Goal: Navigation & Orientation: Find specific page/section

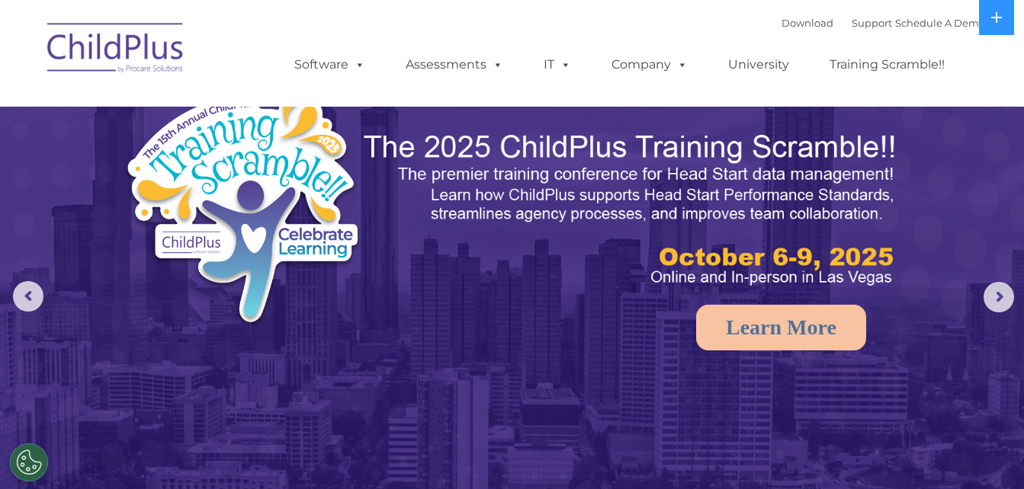
select select "MEDIUM"
click at [176, 50] on img at bounding box center [116, 50] width 152 height 76
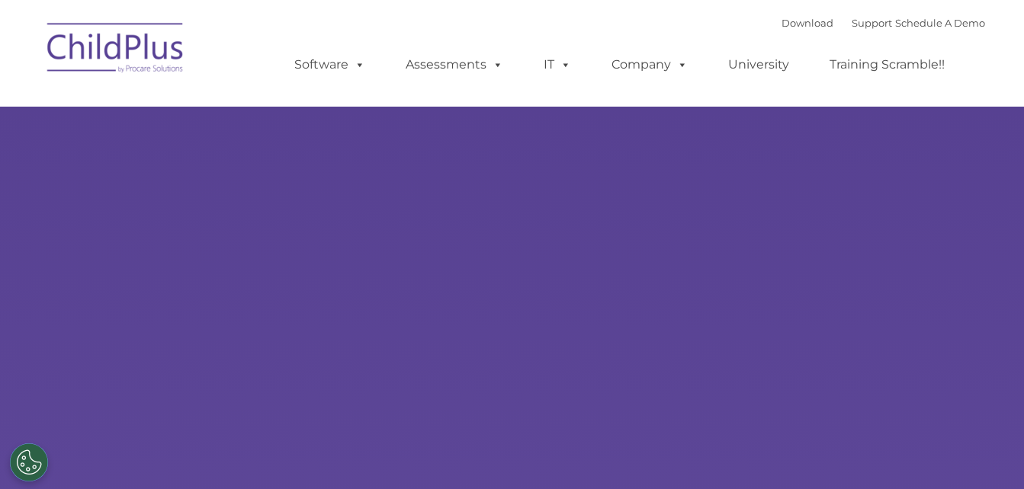
type input ""
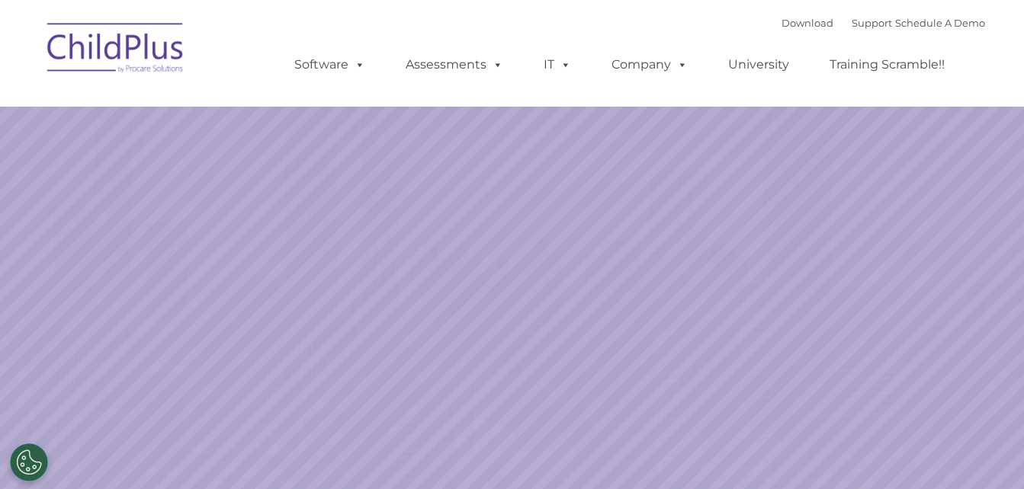
select select "MEDIUM"
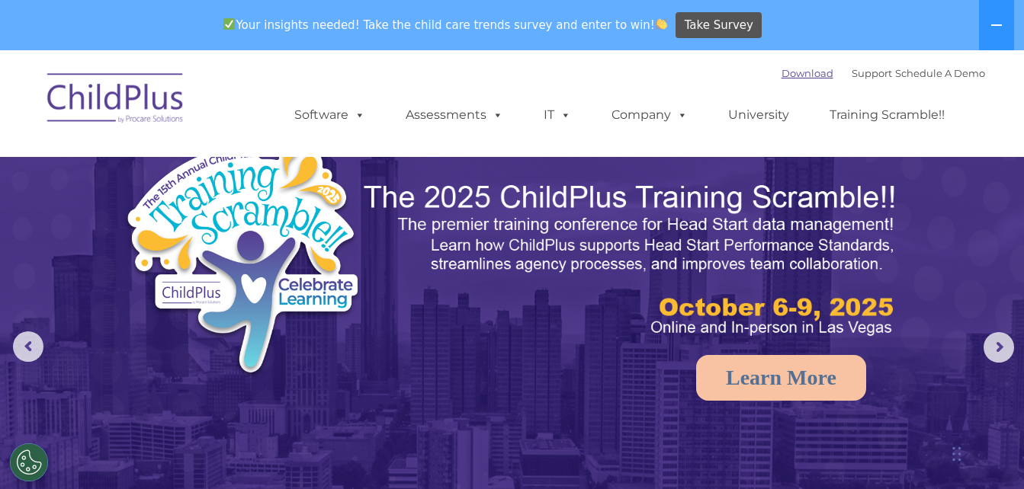
click at [781, 70] on link "Download" at bounding box center [807, 73] width 52 height 12
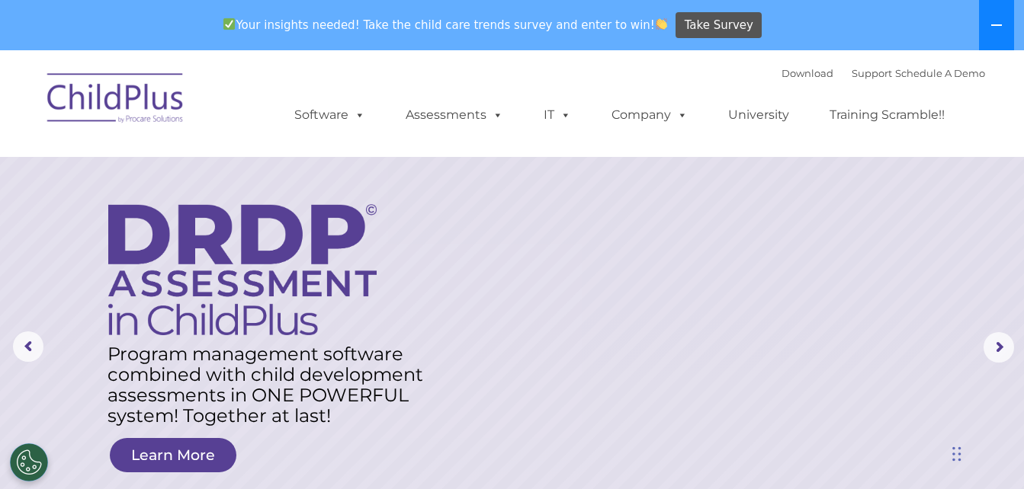
click at [1002, 18] on button at bounding box center [996, 25] width 35 height 50
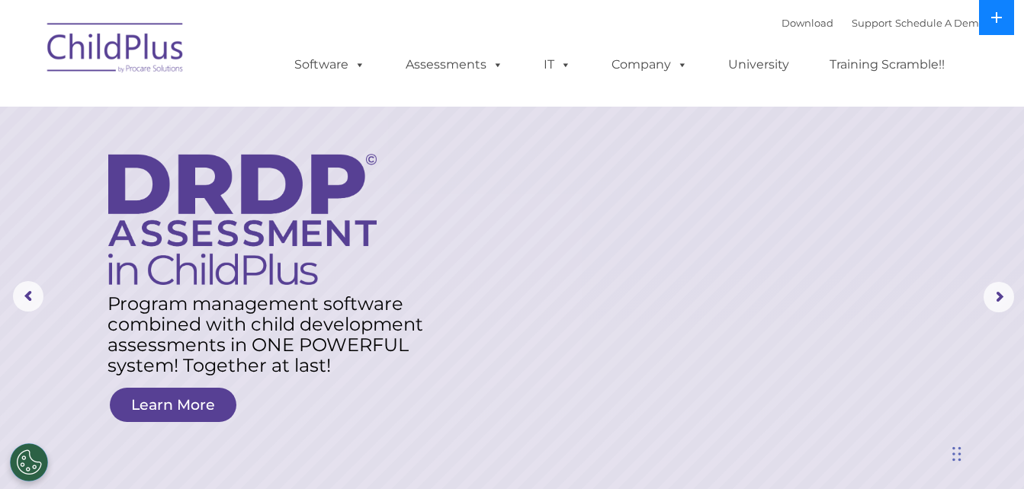
click at [1002, 18] on icon at bounding box center [996, 17] width 12 height 12
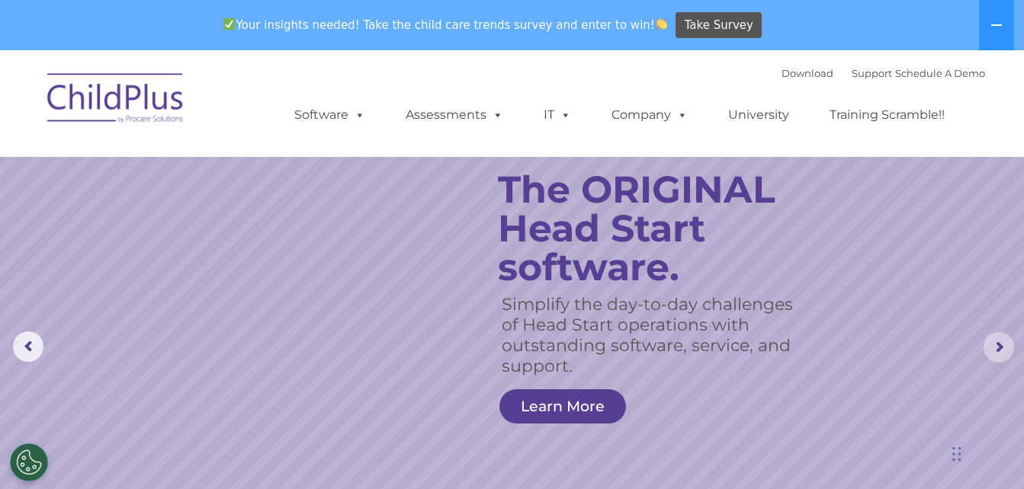
click at [1001, 349] on rs-arrow at bounding box center [998, 347] width 30 height 30
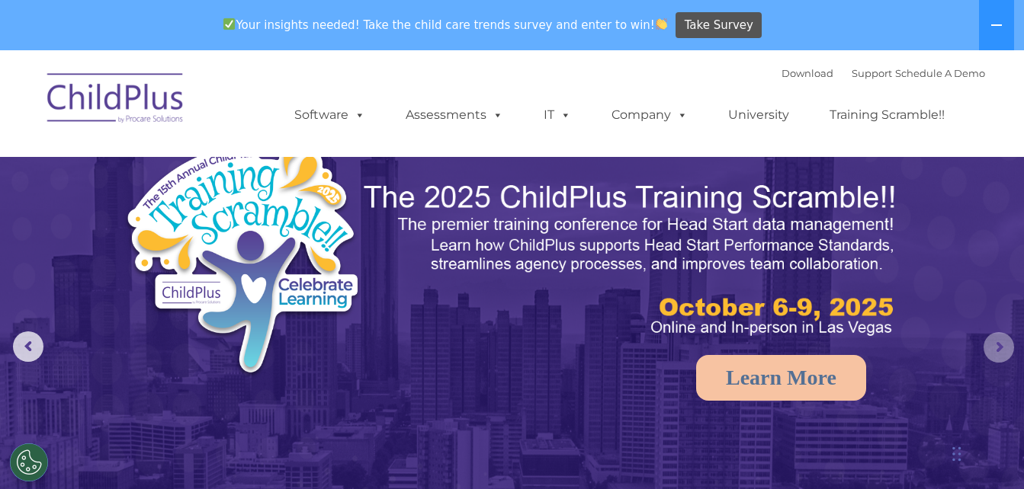
click at [1001, 349] on rs-arrow at bounding box center [998, 347] width 30 height 30
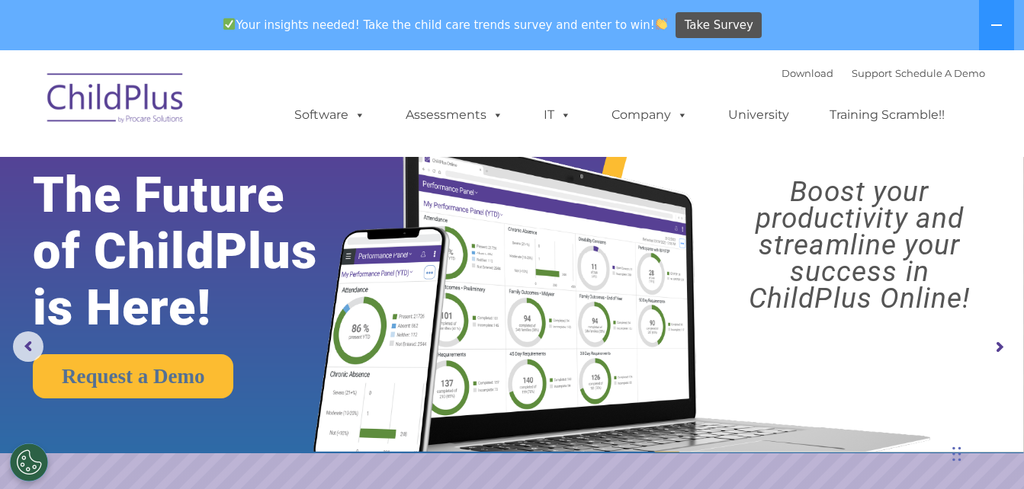
click at [1001, 349] on rs-arrow at bounding box center [998, 347] width 30 height 30
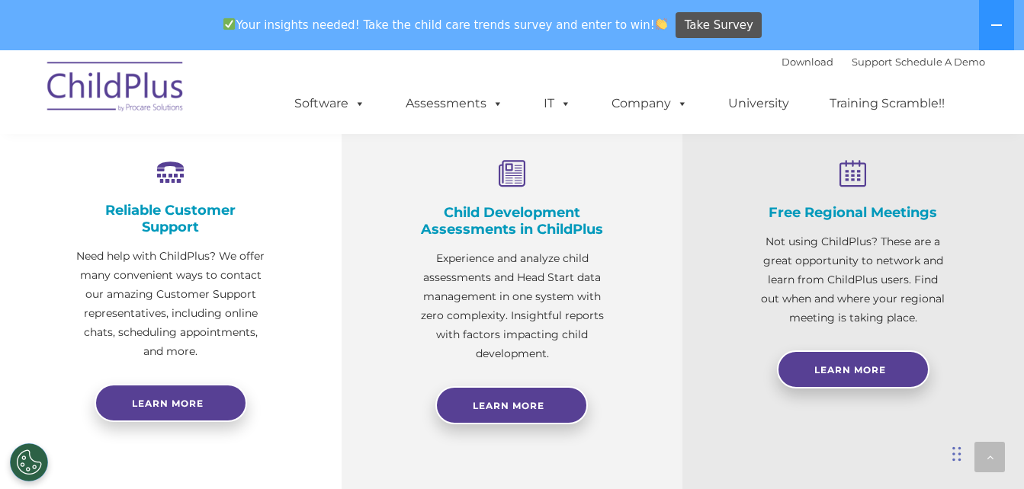
scroll to position [610, 0]
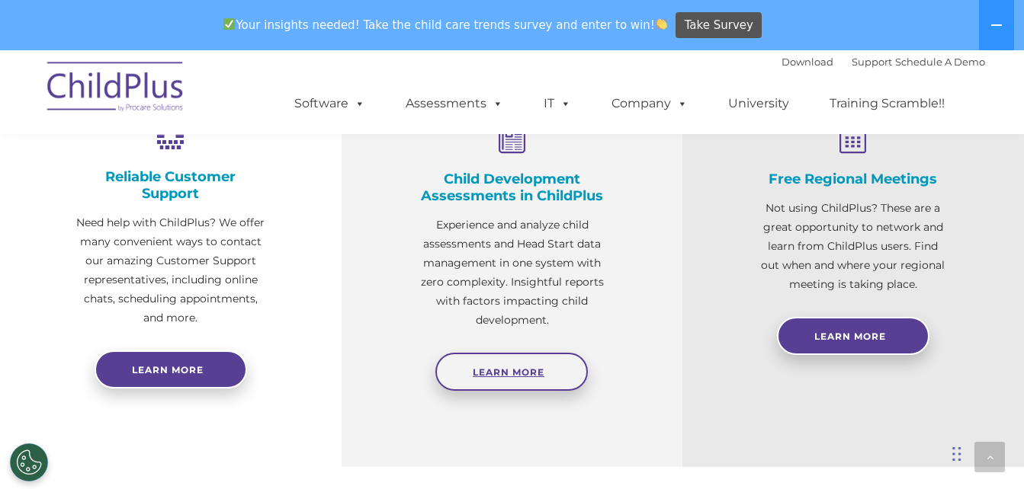
click at [527, 372] on span "Learn More" at bounding box center [509, 372] width 72 height 11
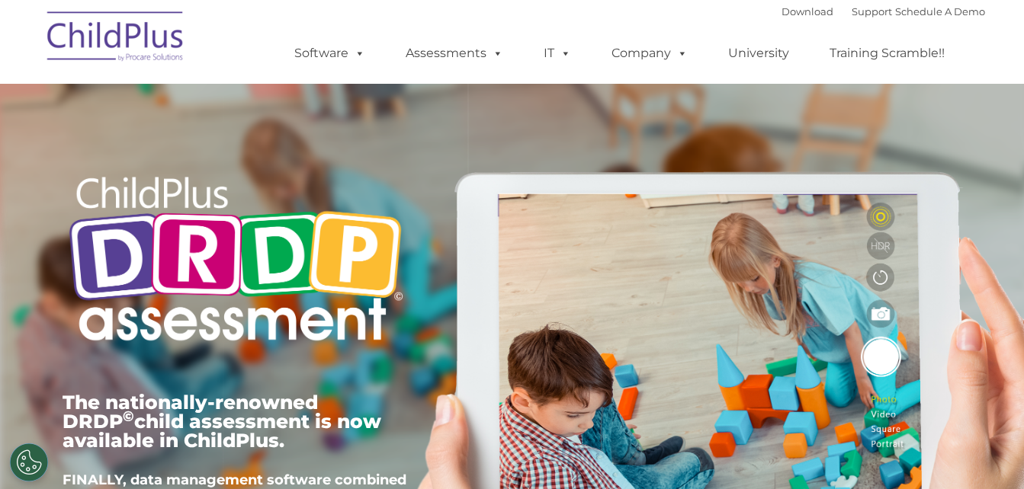
type input ""
click at [135, 49] on img at bounding box center [116, 39] width 152 height 76
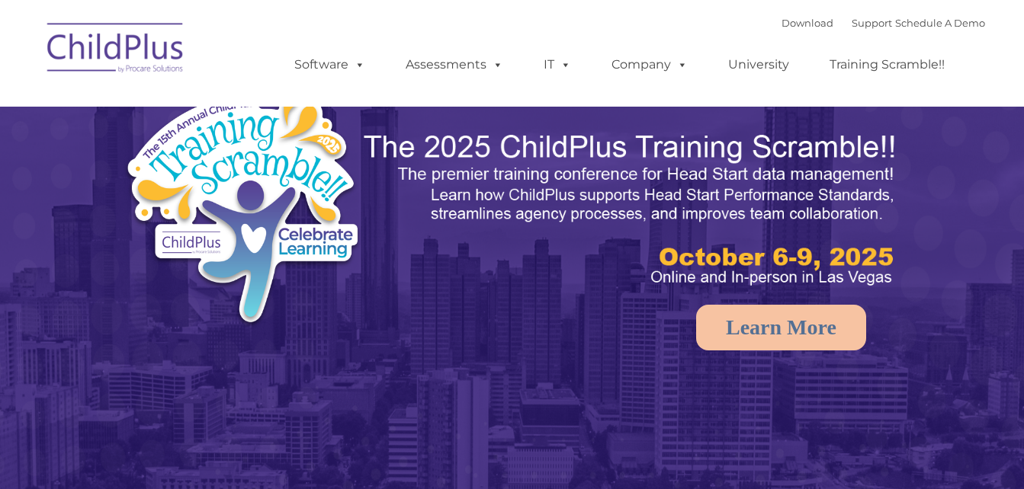
select select "MEDIUM"
